Goal: Transaction & Acquisition: Purchase product/service

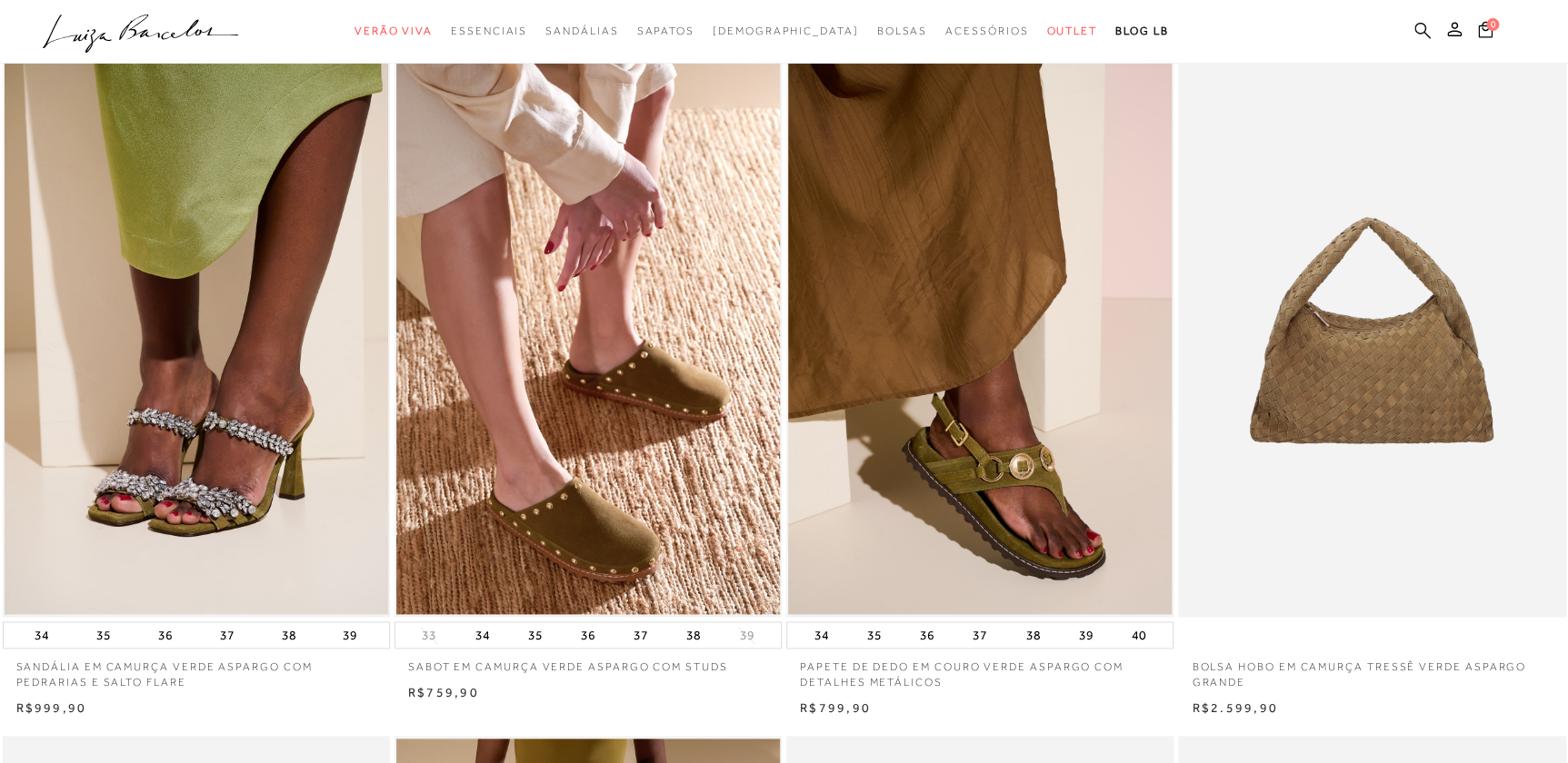
click at [1423, 31] on icon at bounding box center [1423, 29] width 17 height 17
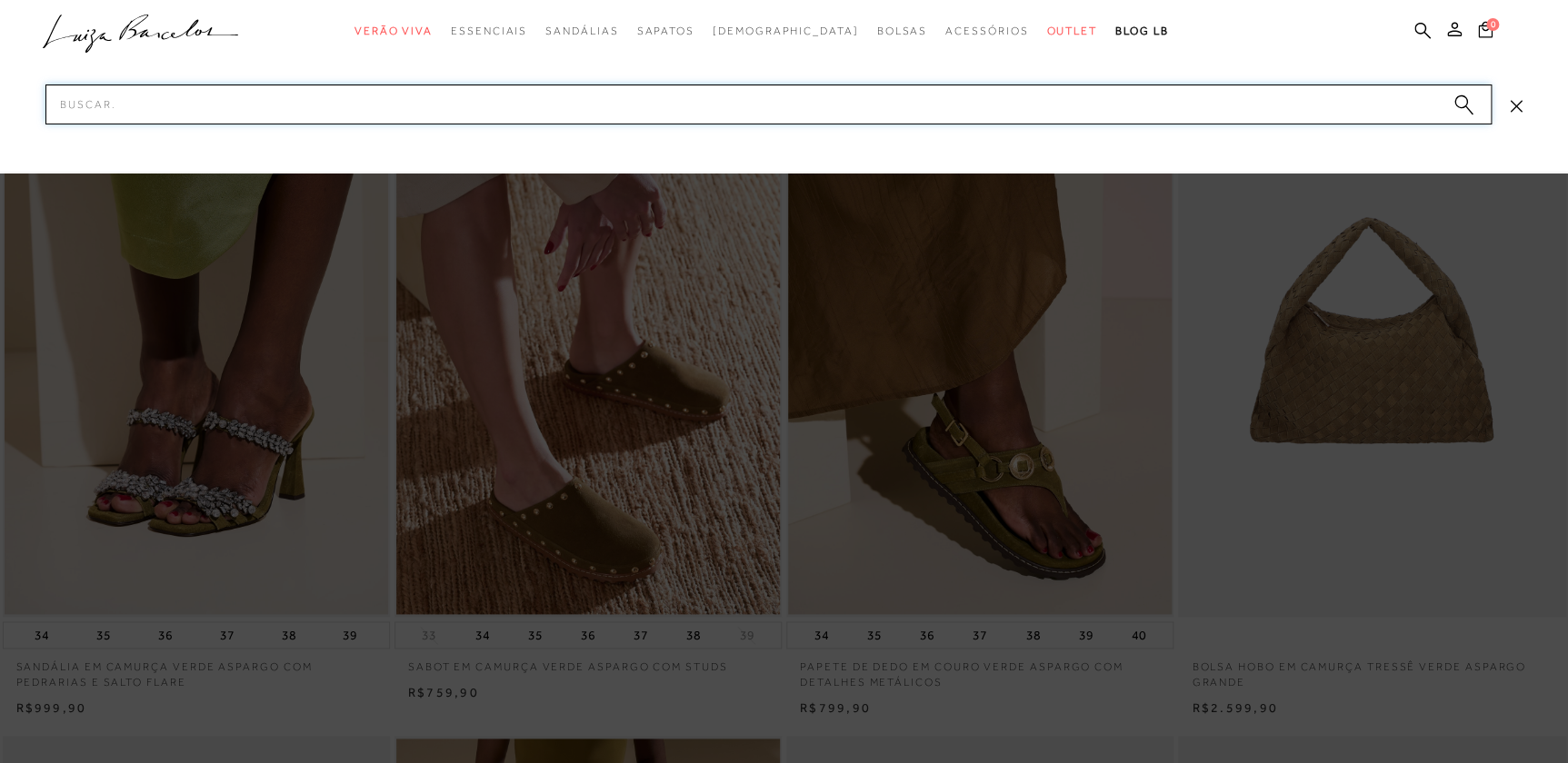
click at [1398, 98] on input "Pesquisar" at bounding box center [768, 104] width 1446 height 40
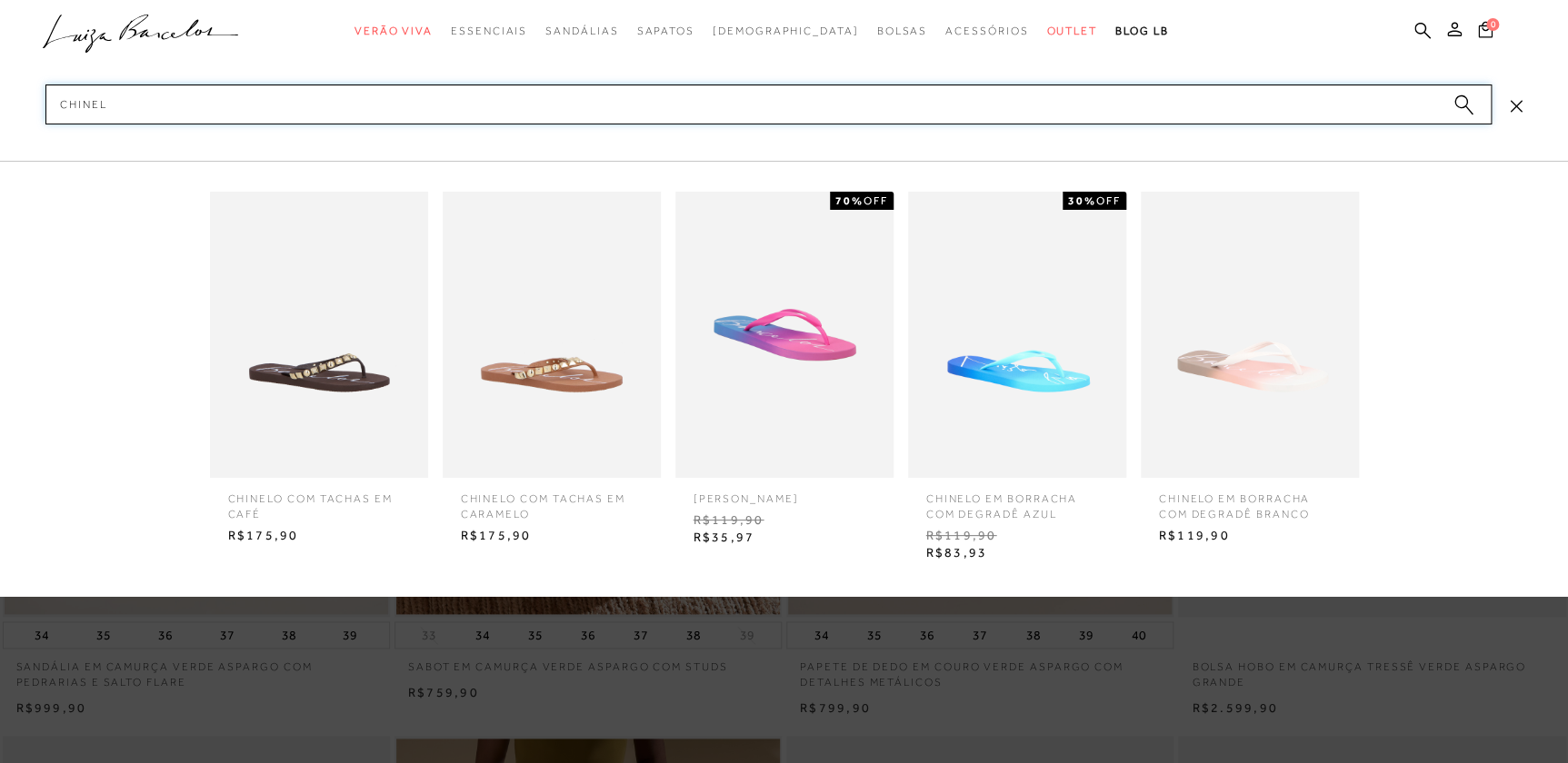
type input "chinelo"
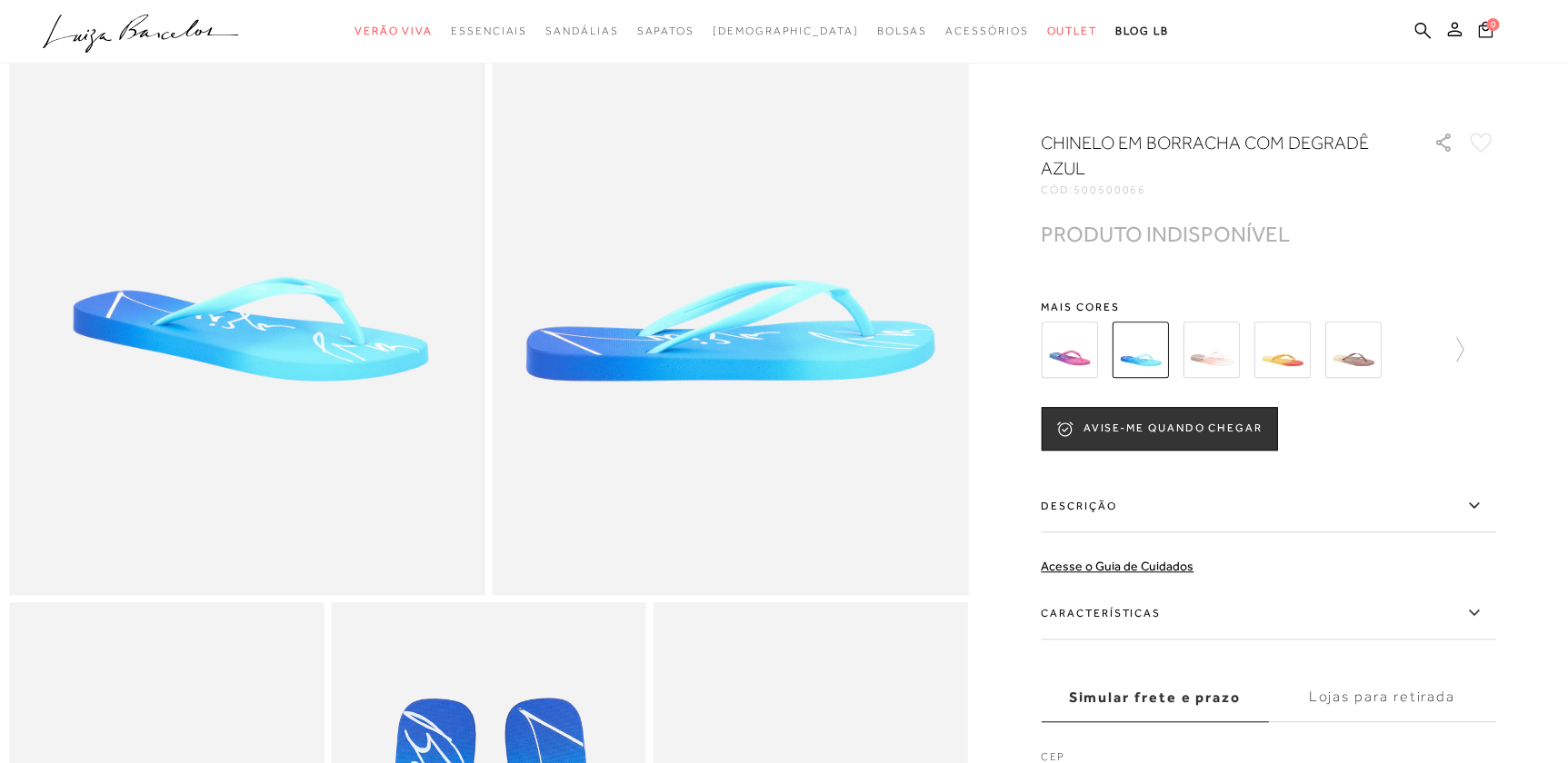
click at [1223, 339] on img at bounding box center [1210, 349] width 56 height 56
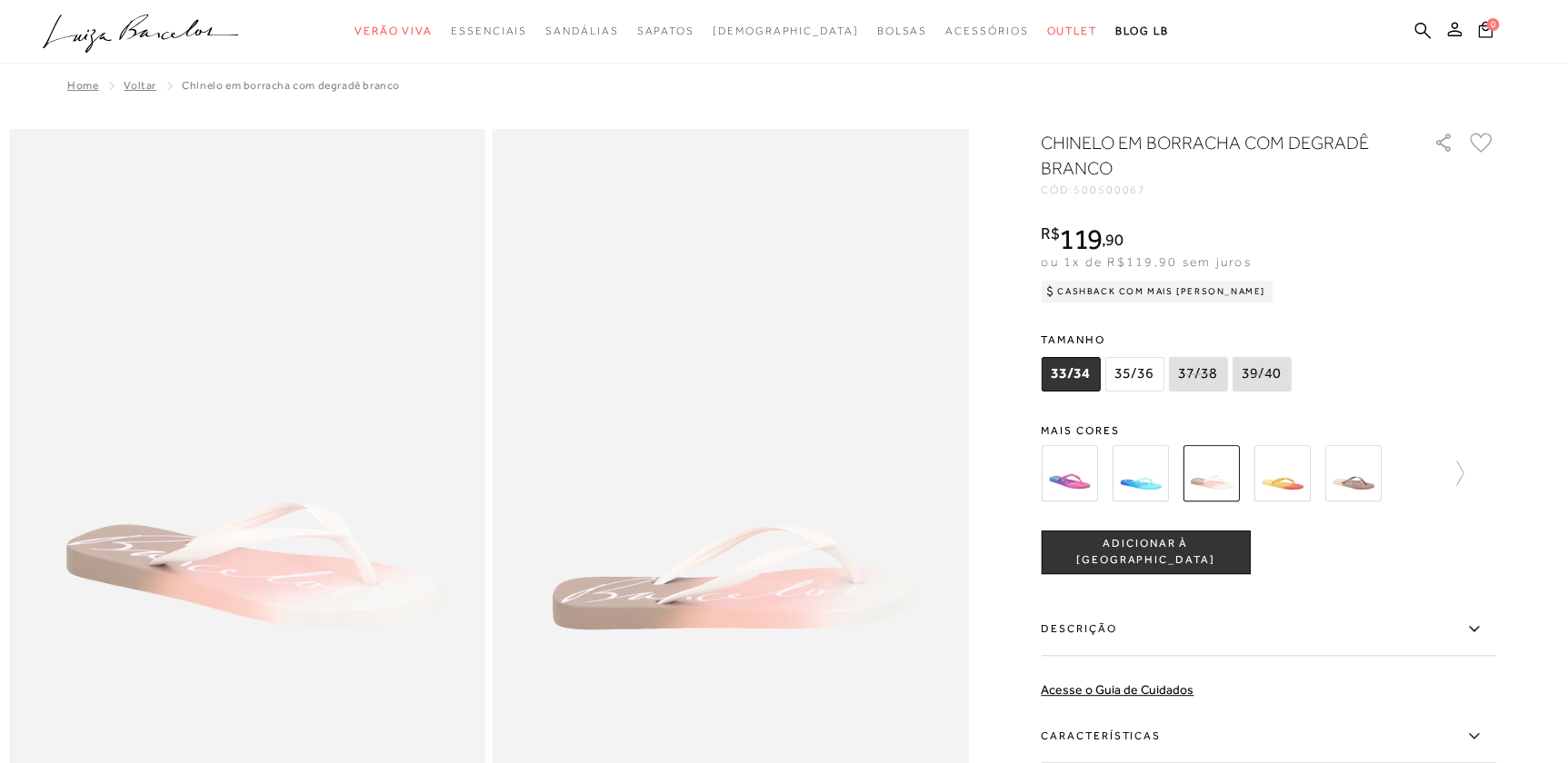
click at [1316, 476] on div at bounding box center [1230, 473] width 391 height 68
click at [1299, 474] on img at bounding box center [1281, 473] width 56 height 56
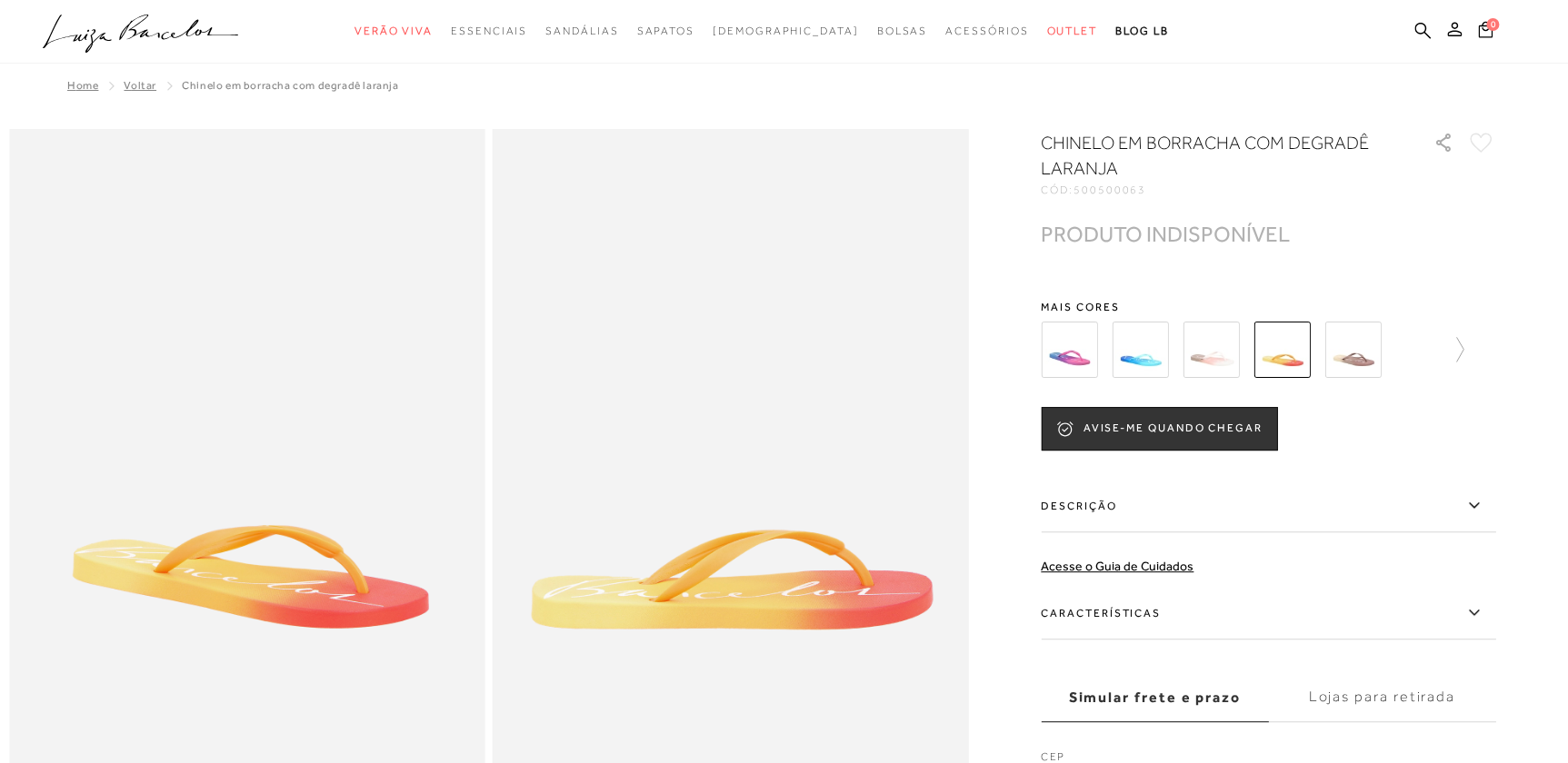
click at [1065, 356] on img at bounding box center [1069, 349] width 56 height 56
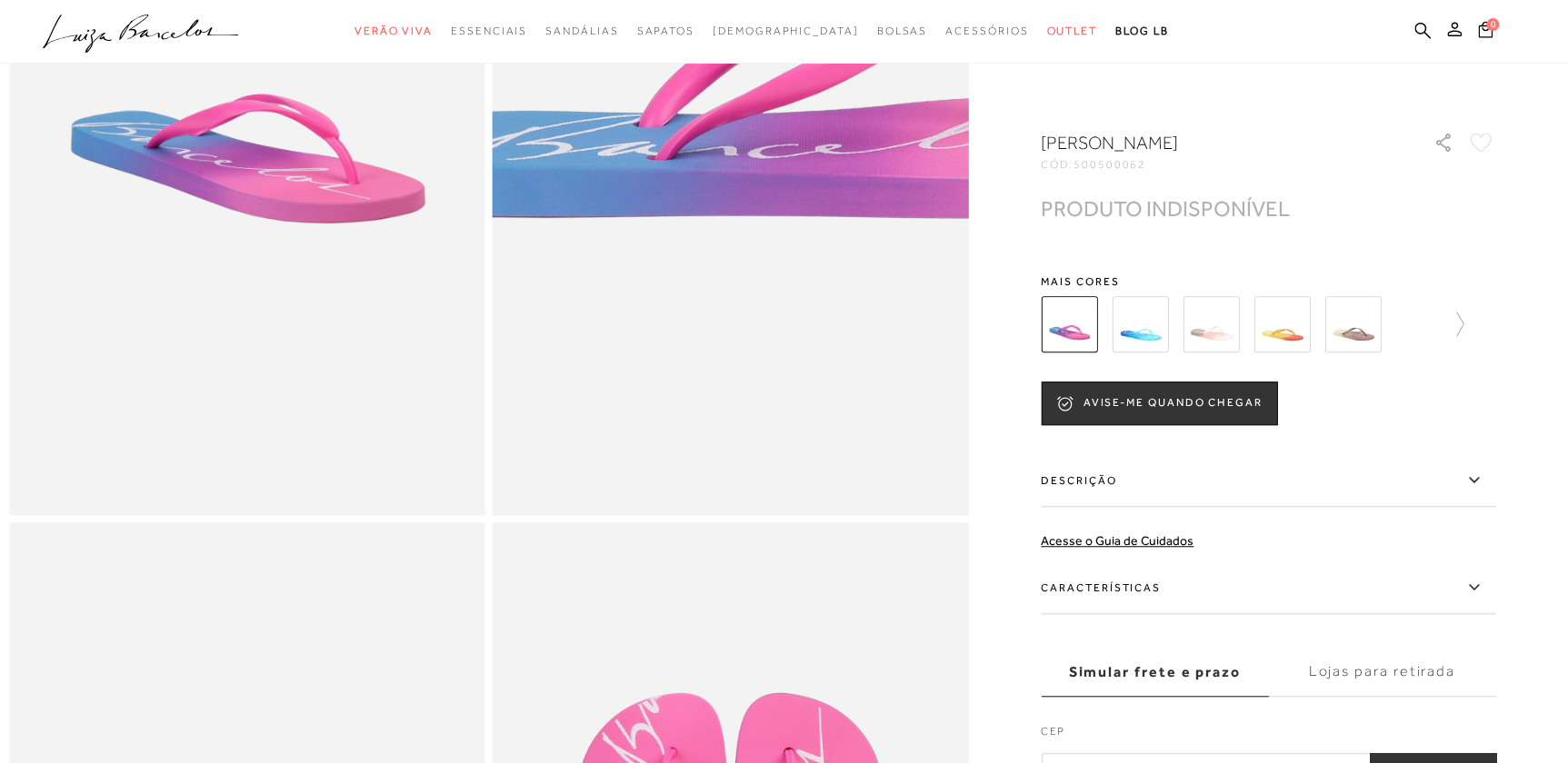
scroll to position [578, 0]
